Goal: Find specific page/section: Find specific page/section

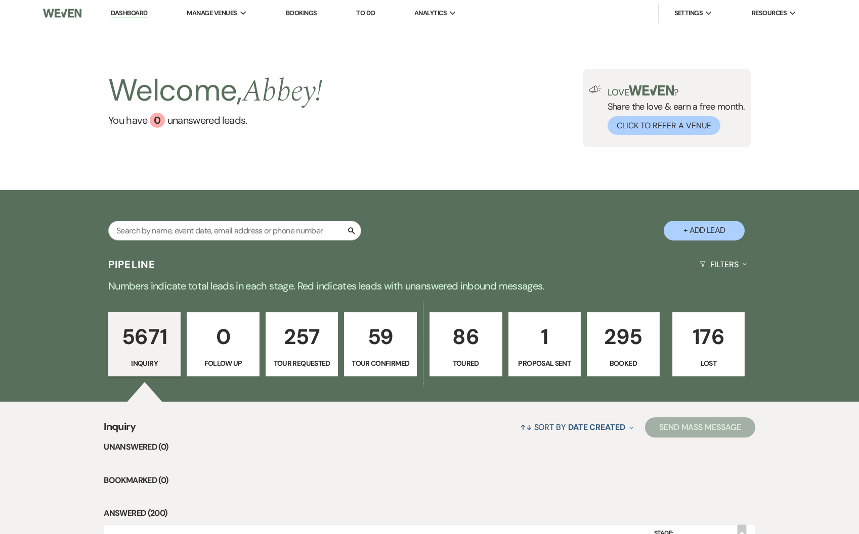
click at [621, 338] on p "295" at bounding box center [623, 337] width 60 height 34
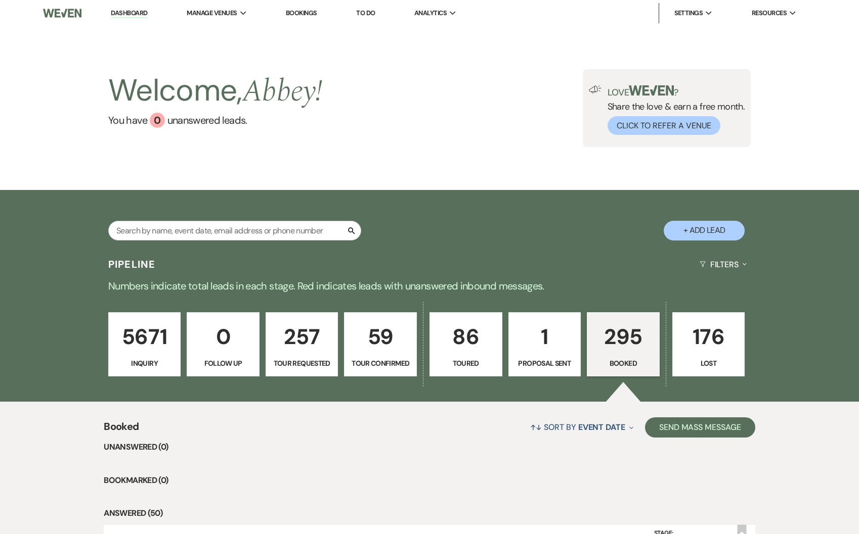
click at [618, 339] on p "295" at bounding box center [623, 337] width 60 height 34
click at [644, 350] on p "295" at bounding box center [623, 337] width 60 height 34
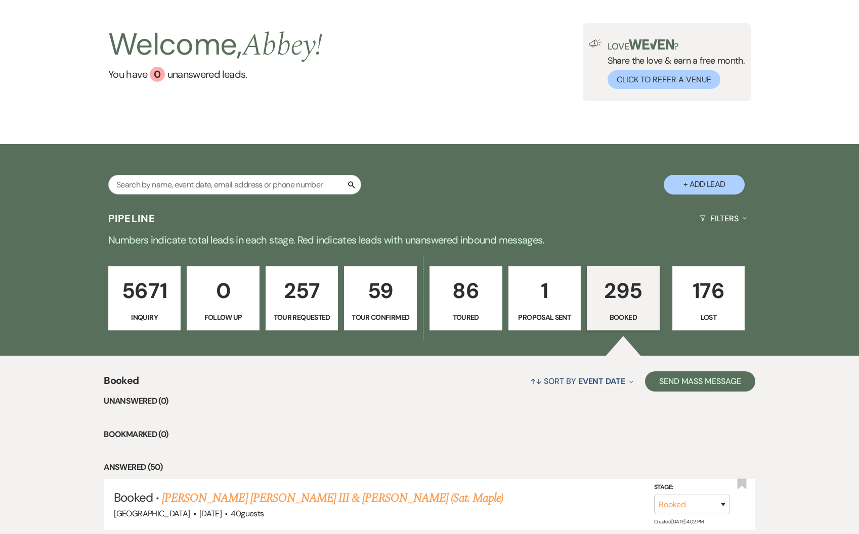
scroll to position [79, 0]
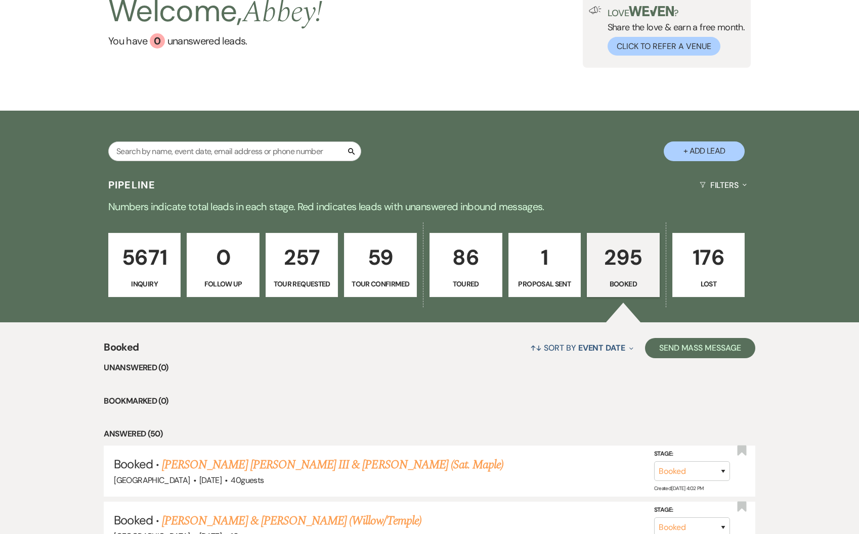
click at [309, 462] on link "[PERSON_NAME] [PERSON_NAME] III & [PERSON_NAME] (Sat. Maple)" at bounding box center [332, 465] width 341 height 18
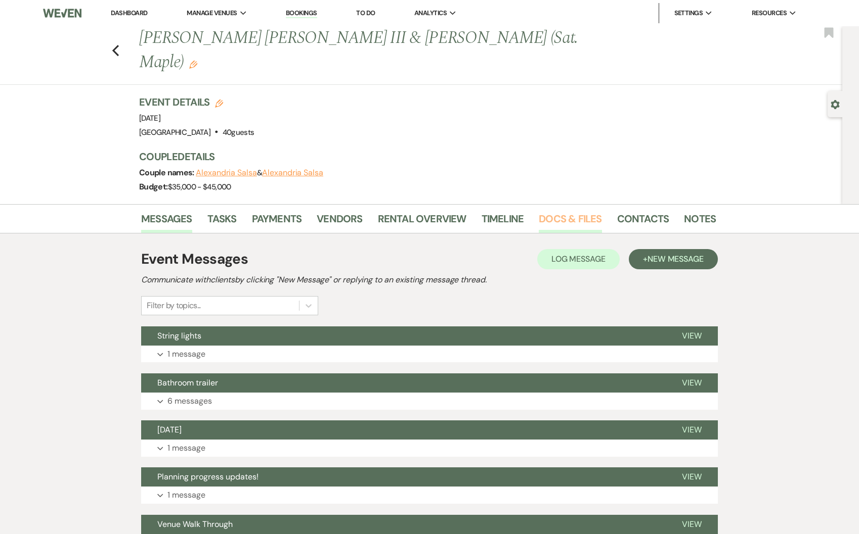
click at [554, 211] on link "Docs & Files" at bounding box center [569, 222] width 63 height 22
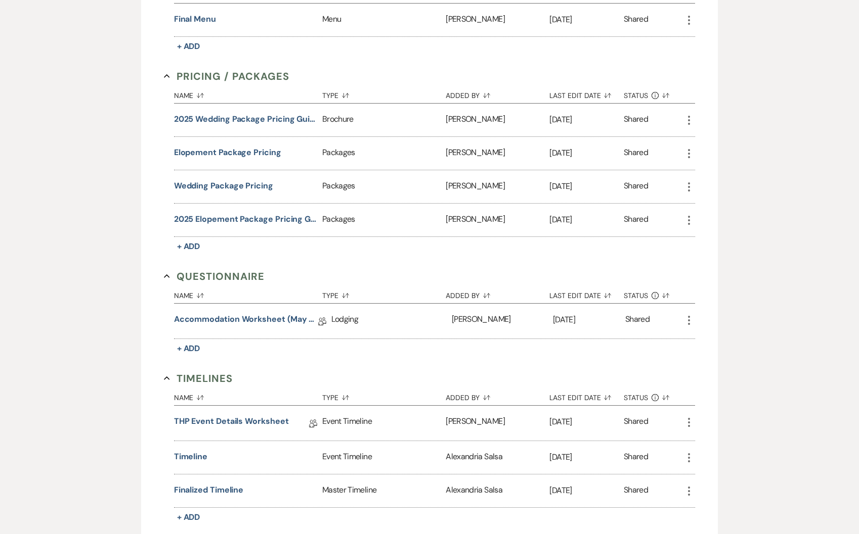
scroll to position [817, 0]
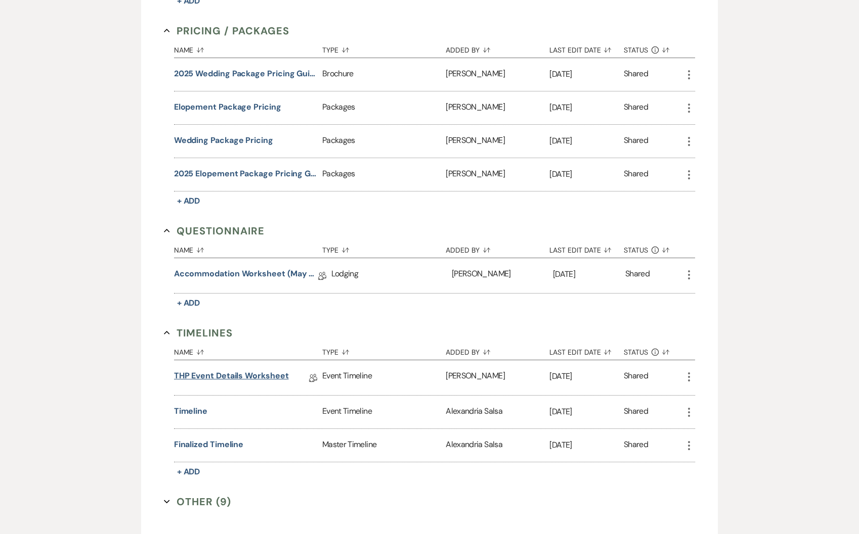
click at [221, 370] on link "THP Event Details Worksheet" at bounding box center [231, 378] width 115 height 16
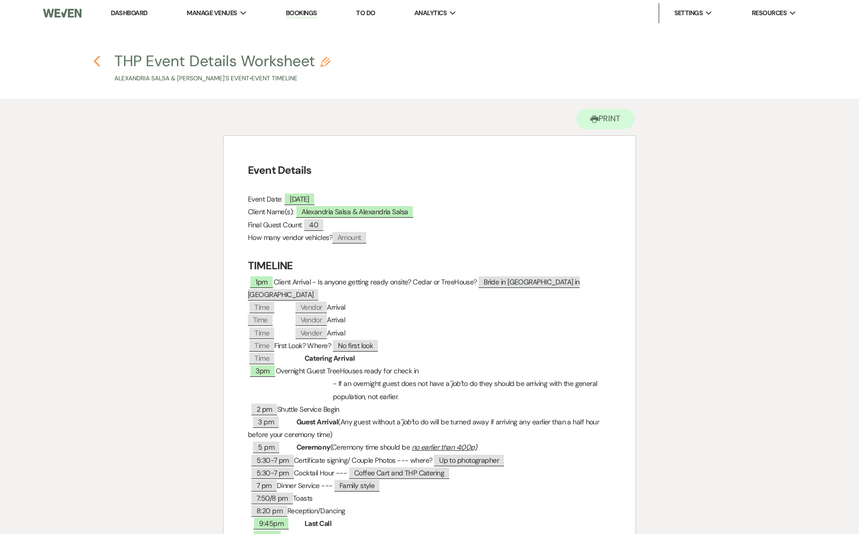
click at [96, 66] on icon "Previous" at bounding box center [97, 61] width 8 height 12
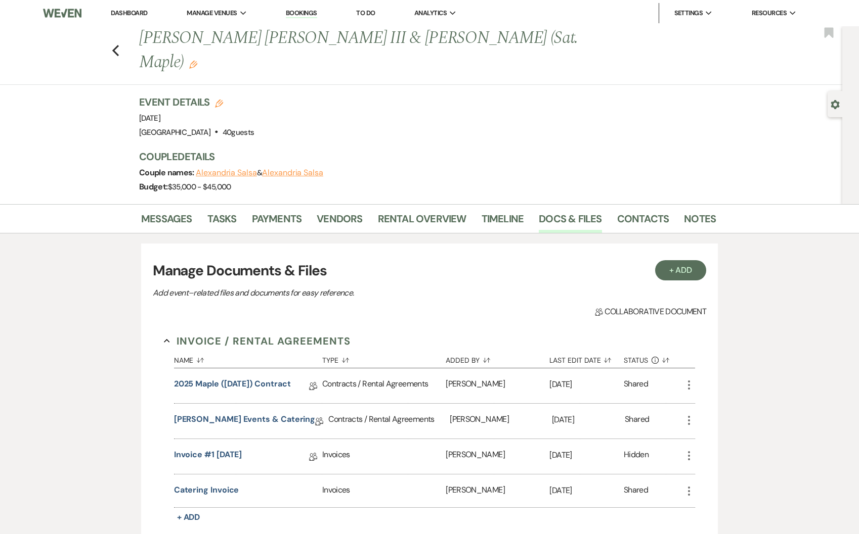
scroll to position [817, 0]
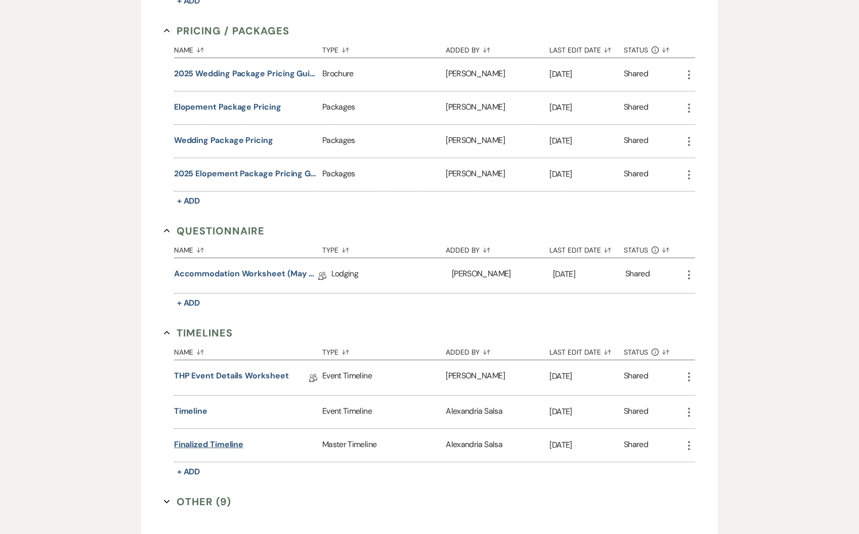
click at [193, 439] on button "Finalized Timeline" at bounding box center [209, 445] width 70 height 12
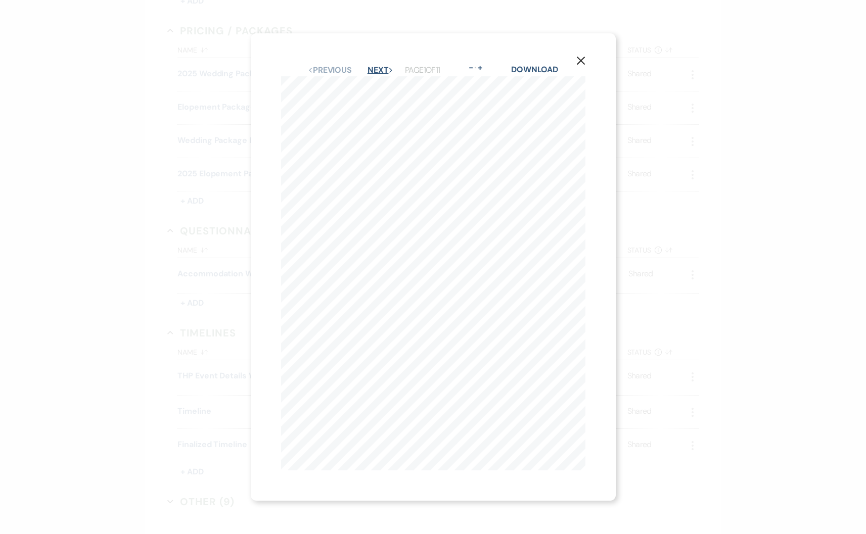
click at [378, 66] on button "Next Next" at bounding box center [381, 70] width 26 height 8
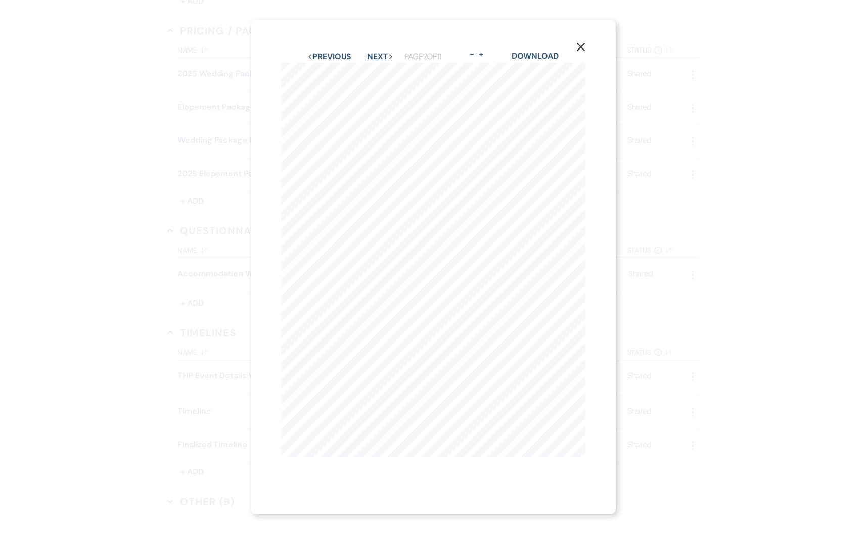
click at [376, 53] on button "Next Next" at bounding box center [380, 57] width 26 height 8
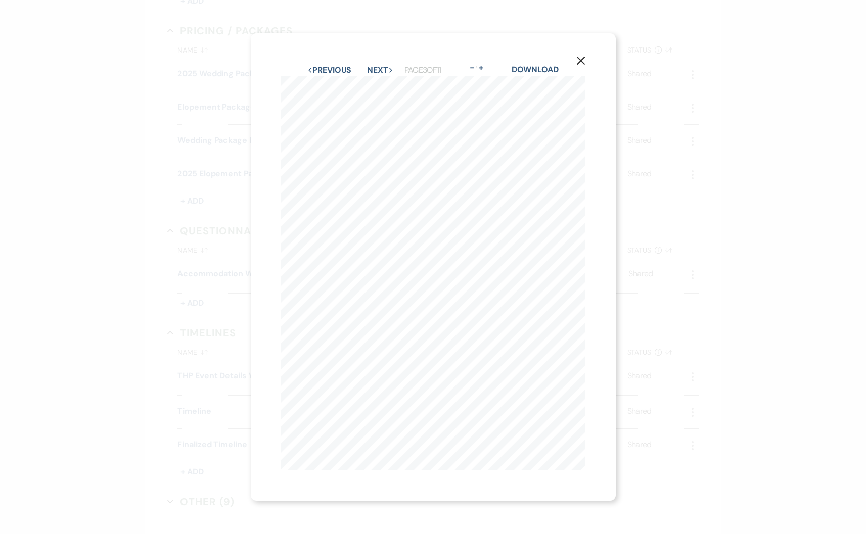
click at [376, 52] on div "X Previous Previous Next Next Page 3 of 11 - Zoom + Download Timeline Days Befo…" at bounding box center [433, 267] width 365 height 468
click at [376, 49] on div "X Previous Previous Next Next Page 3 of 11 - Zoom + Download Timeline Days Befo…" at bounding box center [433, 267] width 365 height 468
click at [378, 66] on button "Next Next" at bounding box center [380, 70] width 26 height 8
click at [378, 63] on button "Next Next" at bounding box center [380, 67] width 26 height 8
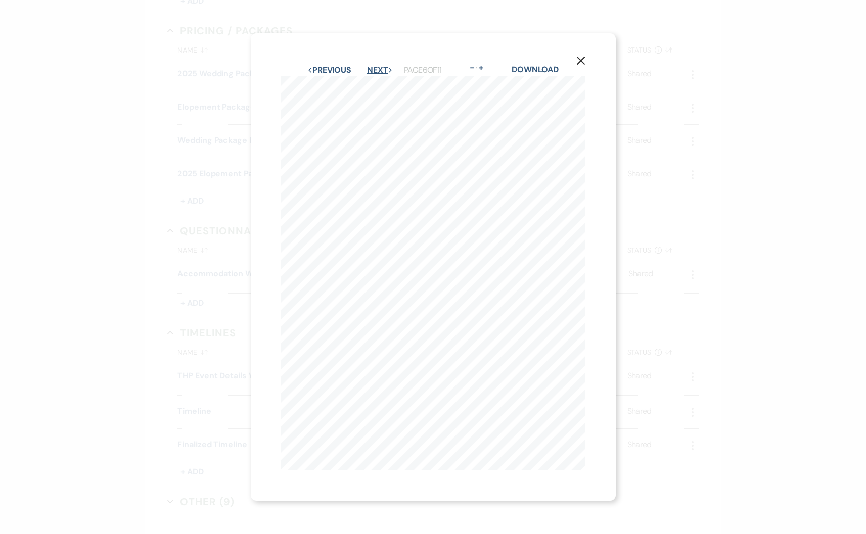
click at [378, 66] on button "Next Next" at bounding box center [380, 70] width 26 height 8
click at [582, 60] on icon "X" at bounding box center [580, 60] width 9 height 9
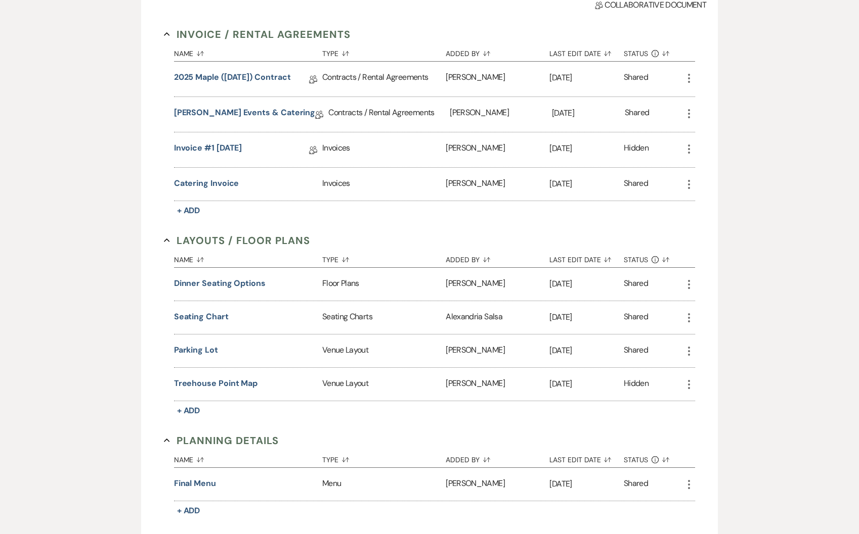
scroll to position [0, 0]
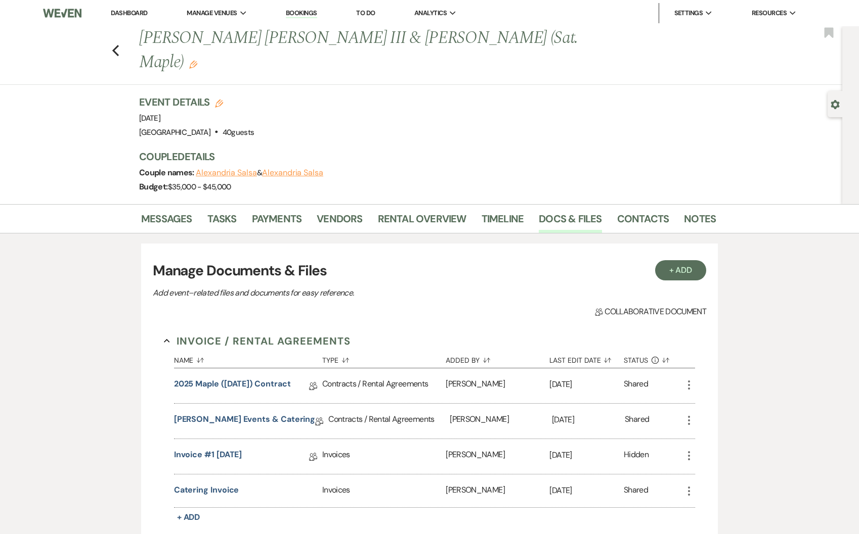
click at [145, 18] on li "Dashboard" at bounding box center [129, 13] width 47 height 20
click at [141, 14] on link "Dashboard" at bounding box center [129, 13] width 36 height 9
